Goal: Transaction & Acquisition: Purchase product/service

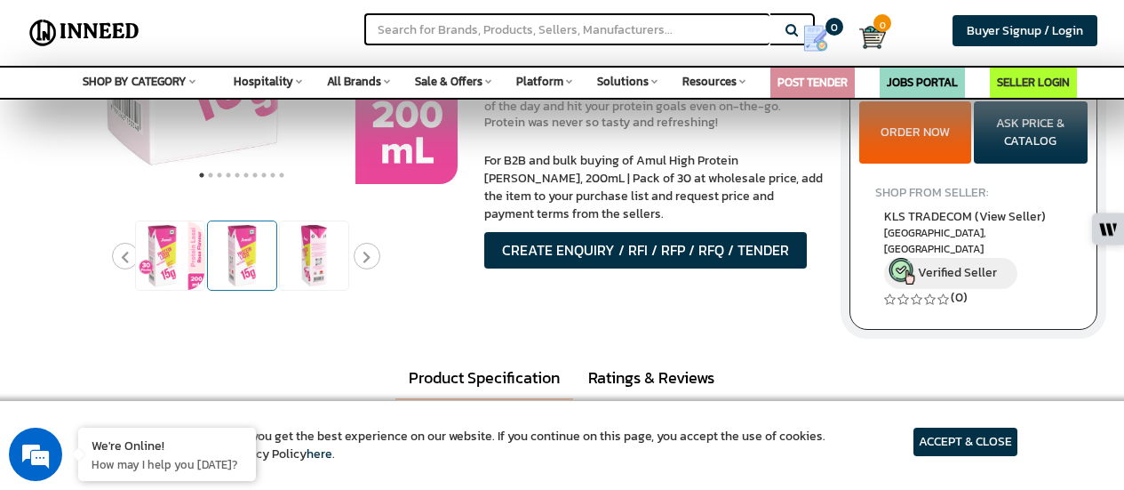
click at [247, 259] on img at bounding box center [242, 255] width 68 height 68
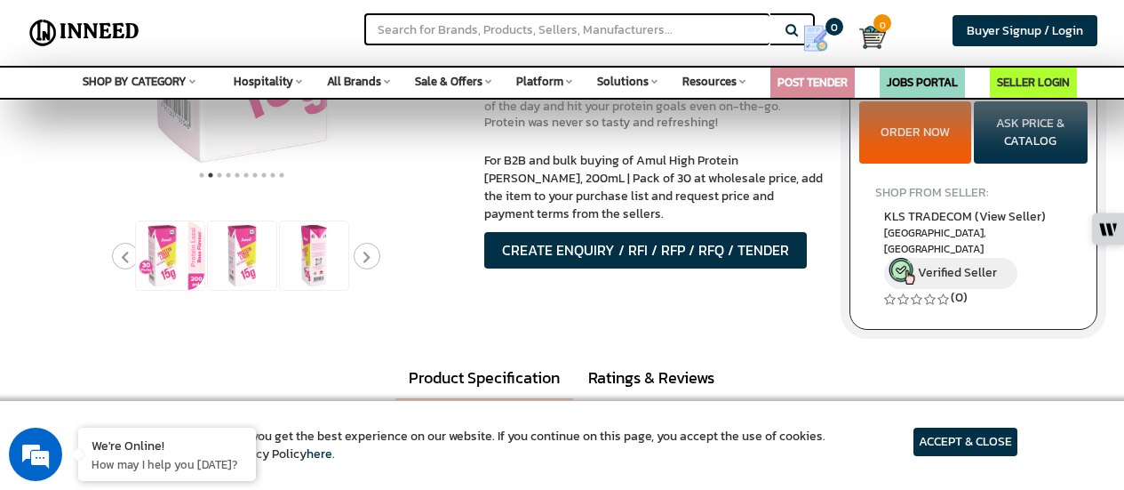
click at [261, 324] on div at bounding box center [561, 46] width 1097 height 586
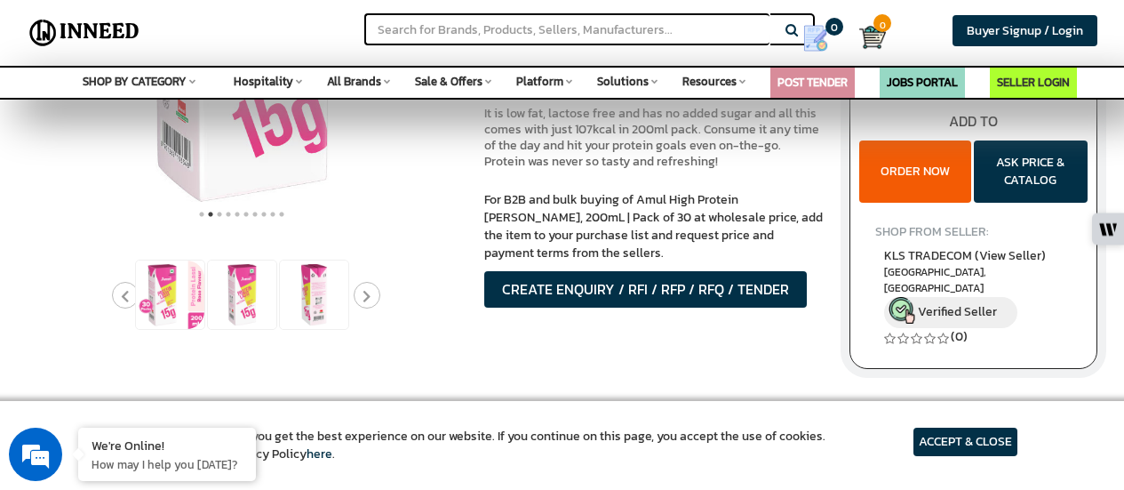
scroll to position [426, 0]
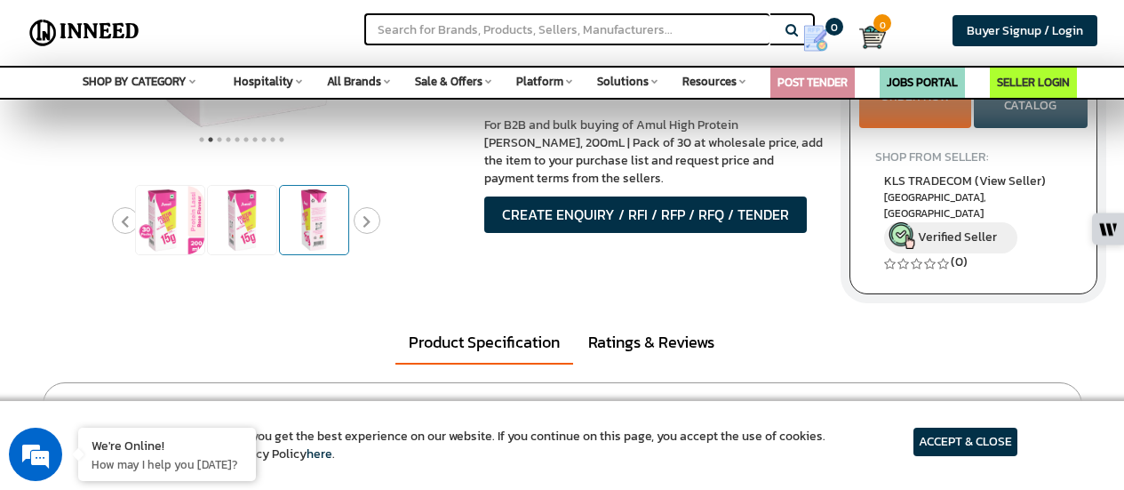
click at [307, 217] on img at bounding box center [314, 220] width 68 height 68
click at [403, 146] on ul "1 2 3 4 5 6 7 8 9 10" at bounding box center [242, 137] width 431 height 21
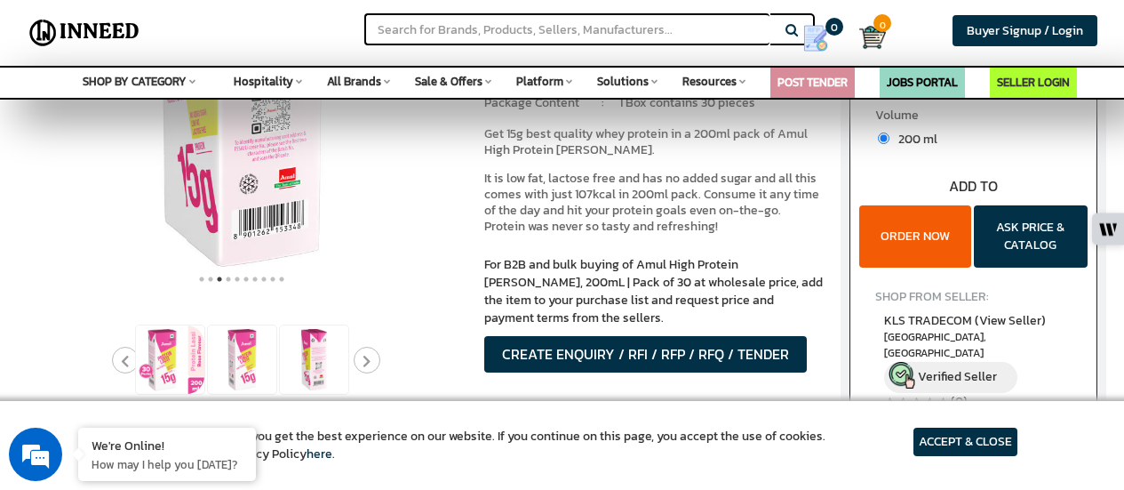
scroll to position [355, 0]
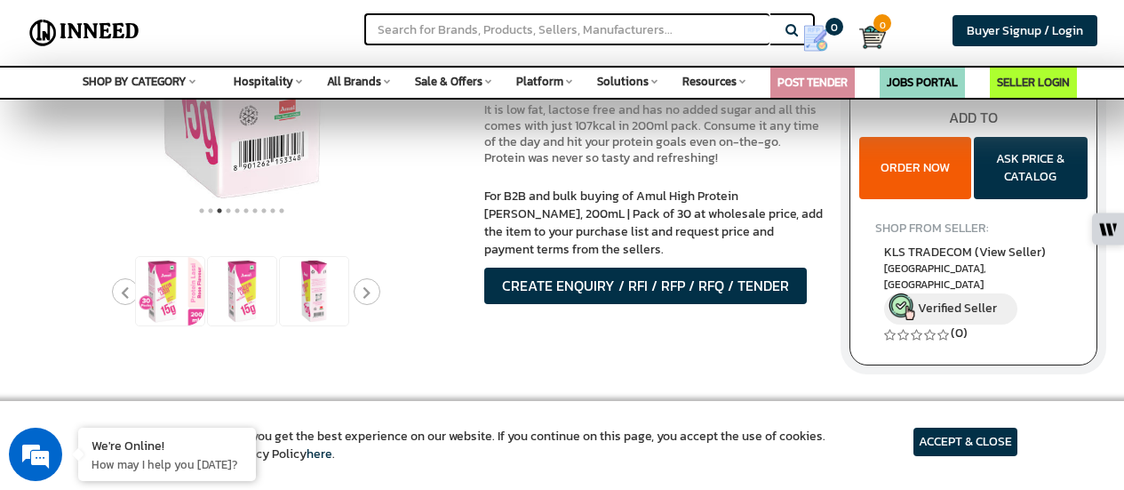
click at [370, 289] on icon "Next" at bounding box center [367, 292] width 8 height 13
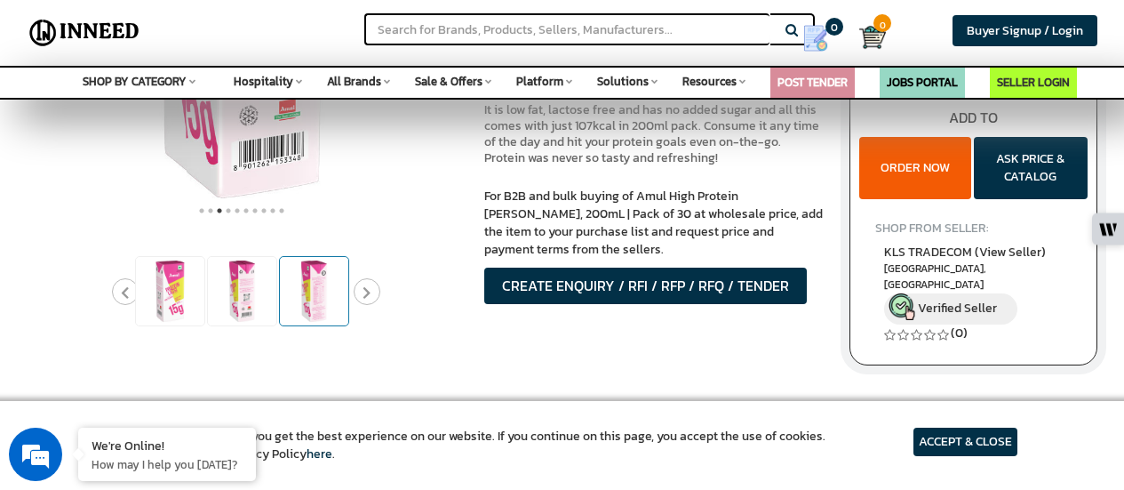
click at [297, 299] on img at bounding box center [314, 291] width 68 height 68
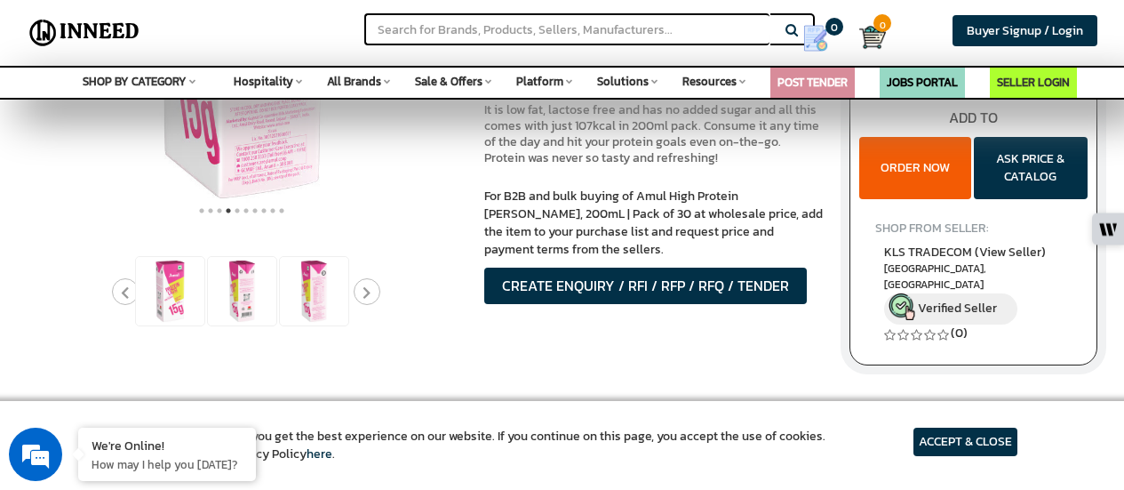
click at [374, 218] on ul "1 2 3 4 5 6 7 8 9 10" at bounding box center [242, 208] width 431 height 21
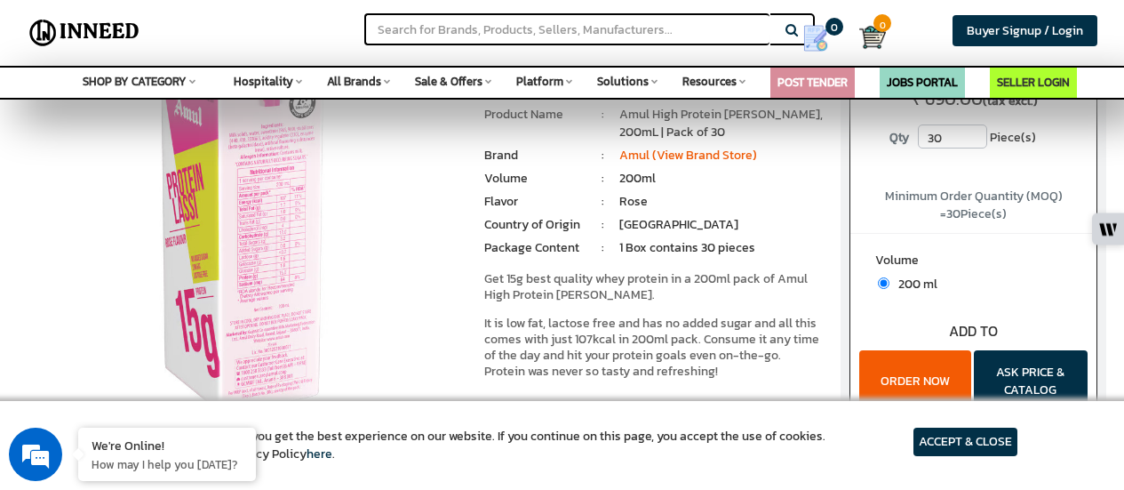
scroll to position [107, 0]
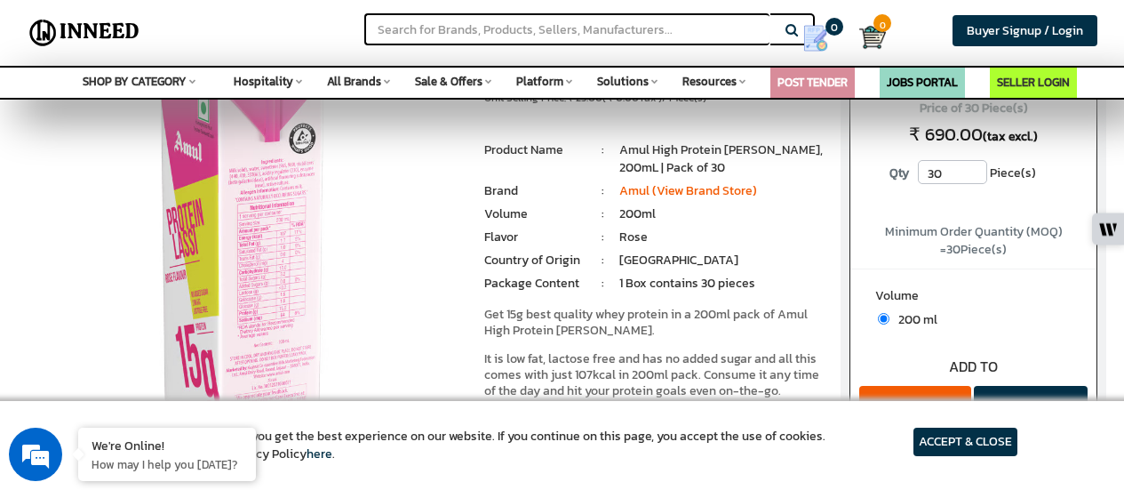
click at [283, 173] on img at bounding box center [242, 252] width 431 height 431
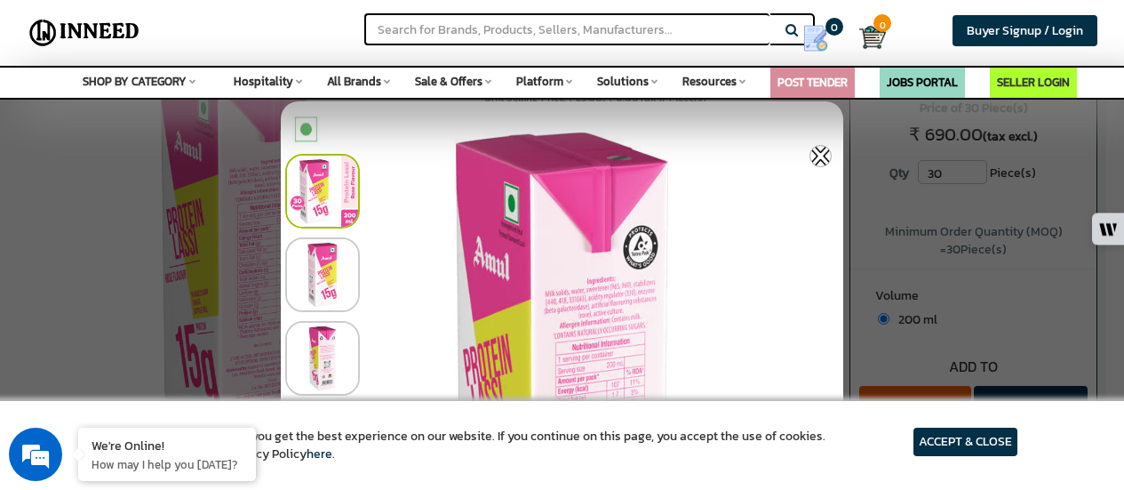
click at [570, 286] on div at bounding box center [566, 270] width 562 height 84
